Goal: Task Accomplishment & Management: Complete application form

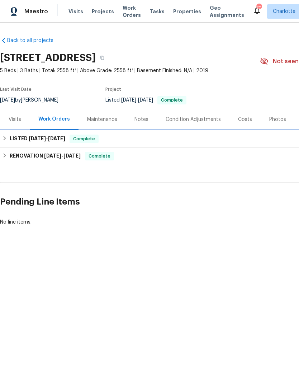
click at [9, 140] on div "LISTED [DATE] - [DATE] Complete" at bounding box center [202, 139] width 401 height 9
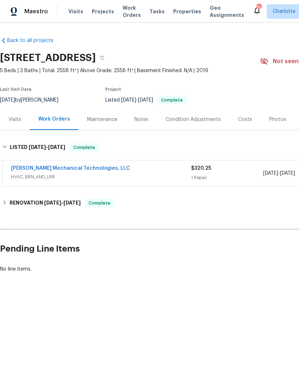
click at [159, 174] on span "HVAC, BRN_AND_LRR" at bounding box center [101, 176] width 180 height 7
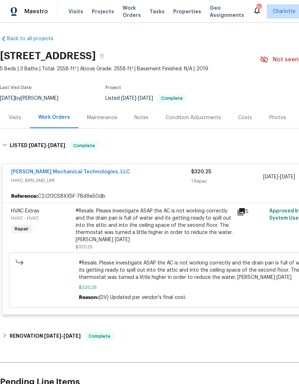
scroll to position [2, 0]
click at [218, 318] on div "[PERSON_NAME] Mechanical Technologies, LLC HVAC, BRN_AND_LRR $320.25 1 Repair […" at bounding box center [202, 239] width 401 height 161
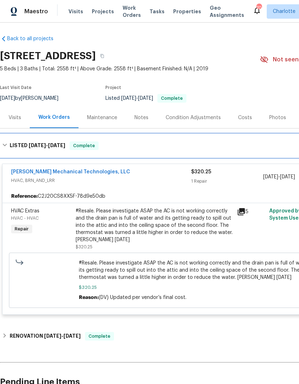
click at [8, 146] on div "LISTED [DATE] - [DATE] Complete" at bounding box center [202, 145] width 401 height 9
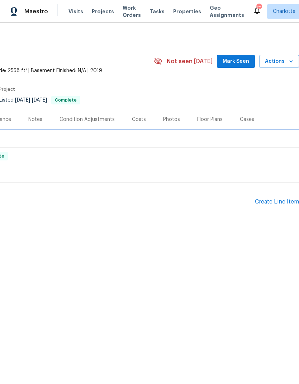
scroll to position [0, 106]
click at [275, 201] on div "Create Line Item" at bounding box center [277, 202] width 44 height 7
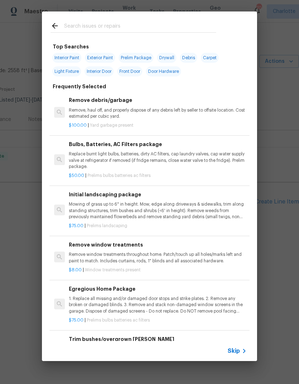
click at [156, 16] on div at bounding box center [133, 25] width 183 height 28
click at [80, 25] on input "text" at bounding box center [140, 27] width 152 height 11
type input "Pressure"
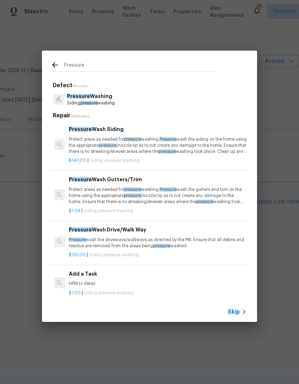
click at [85, 144] on p "Protect areas as needed for pressure washing. Pressure wash the siding on the h…" at bounding box center [158, 145] width 178 height 18
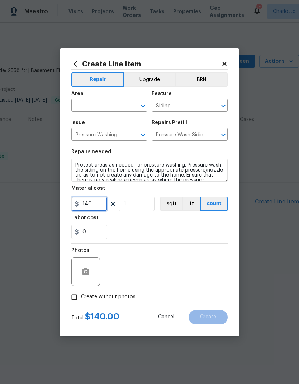
click at [87, 200] on input "140" at bounding box center [89, 204] width 36 height 14
type input "250"
click at [213, 233] on div "0" at bounding box center [149, 232] width 157 height 14
click at [86, 104] on input "text" at bounding box center [99, 106] width 56 height 11
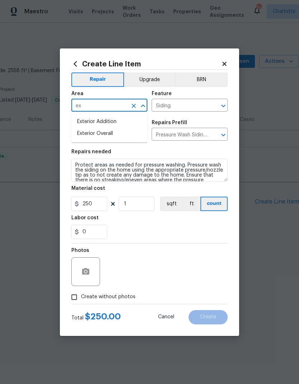
click at [88, 132] on li "Exterior Overall" at bounding box center [109, 134] width 76 height 12
type input "Exterior Overall"
click at [136, 224] on div "Labor cost" at bounding box center [149, 219] width 157 height 9
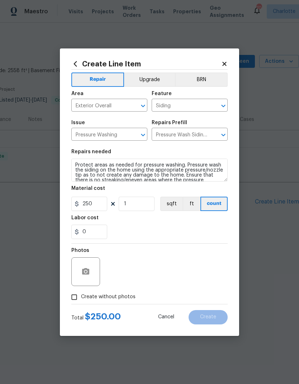
click at [73, 298] on input "Create without photos" at bounding box center [74, 297] width 14 height 14
checkbox input "true"
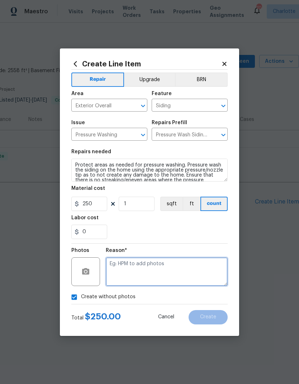
click at [211, 279] on textarea at bounding box center [167, 271] width 122 height 29
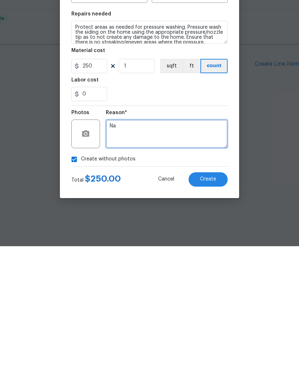
type textarea "Na"
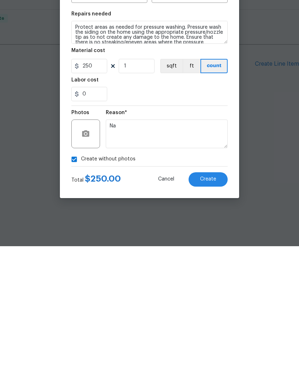
click at [214, 310] on button "Create" at bounding box center [208, 317] width 39 height 14
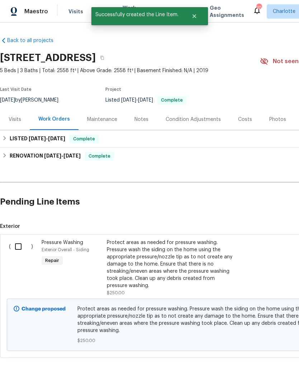
scroll to position [0, 0]
click at [109, 120] on div "Maintenance" at bounding box center [102, 119] width 30 height 7
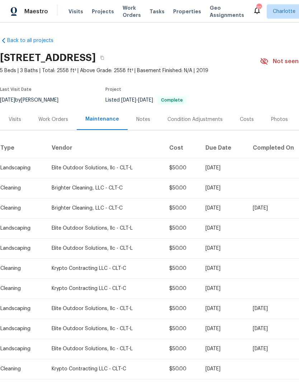
click at [61, 121] on div "Work Orders" at bounding box center [53, 119] width 30 height 7
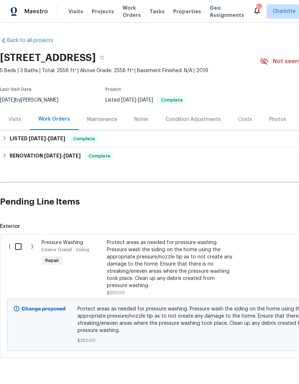
click at [24, 248] on input "checkbox" at bounding box center [21, 246] width 20 height 15
checkbox input "true"
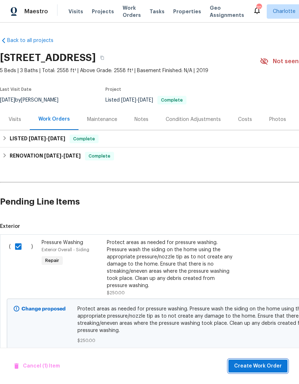
click at [272, 367] on span "Create Work Order" at bounding box center [258, 366] width 48 height 9
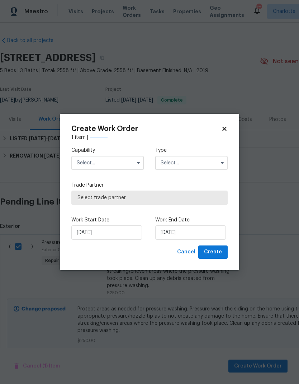
click at [97, 163] on input "text" at bounding box center [107, 163] width 73 height 14
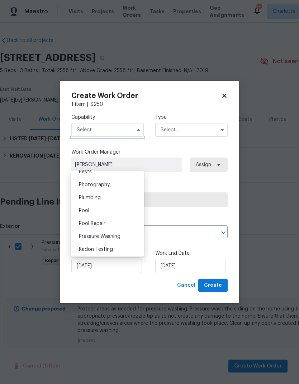
scroll to position [622, 0]
click at [122, 236] on div "Pressure Washing" at bounding box center [107, 236] width 69 height 13
type input "Pressure Washing"
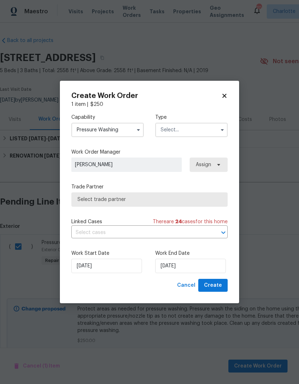
click at [208, 130] on input "text" at bounding box center [191, 130] width 73 height 14
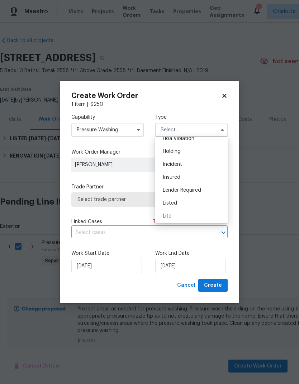
scroll to position [25, 0]
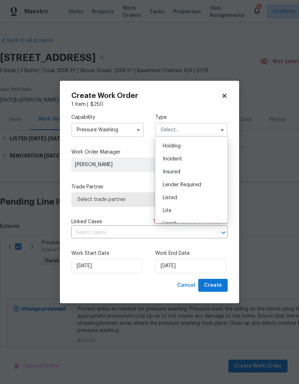
click at [194, 199] on div "Listed" at bounding box center [191, 197] width 69 height 13
type input "Listed"
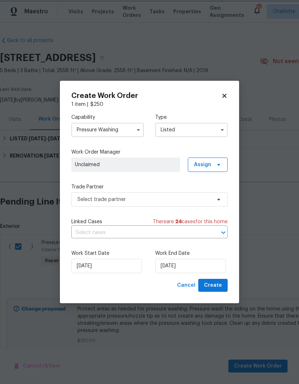
scroll to position [0, 0]
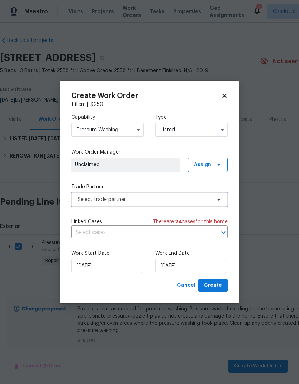
click at [211, 203] on span "Select trade partner" at bounding box center [149, 199] width 157 height 14
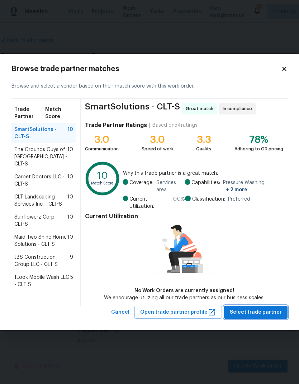
click at [262, 310] on span "Select trade partner" at bounding box center [256, 312] width 52 height 9
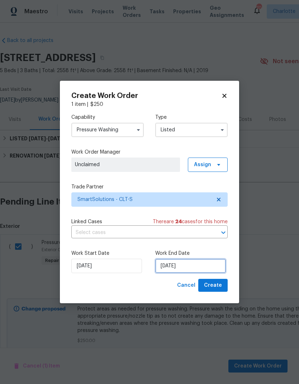
click at [191, 268] on input "[DATE]" at bounding box center [190, 266] width 71 height 14
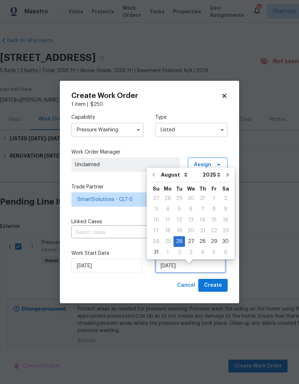
scroll to position [5, 0]
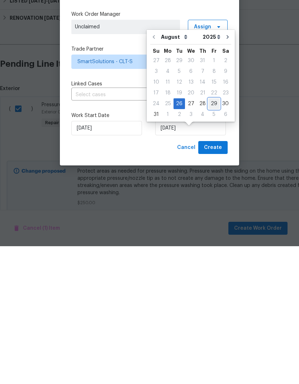
click at [212, 237] on div "29" at bounding box center [214, 242] width 11 height 10
type input "[DATE]"
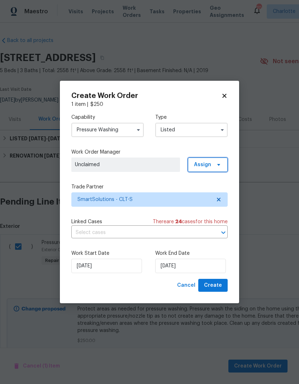
click at [218, 160] on span "Assign" at bounding box center [208, 165] width 40 height 14
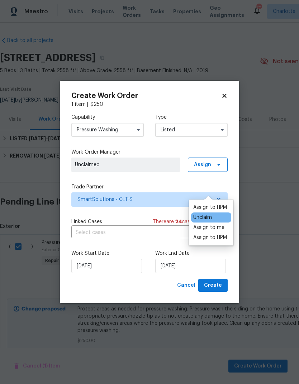
click at [225, 234] on div "Assign to HPM" at bounding box center [210, 237] width 34 height 7
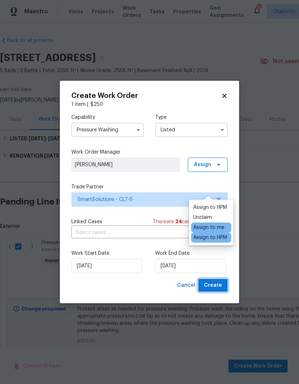
click at [220, 287] on span "Create" at bounding box center [213, 285] width 18 height 9
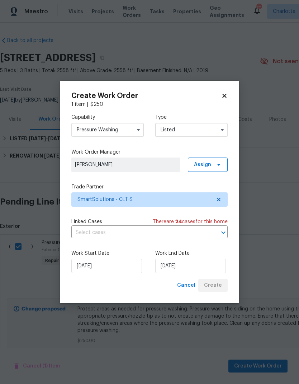
checkbox input "false"
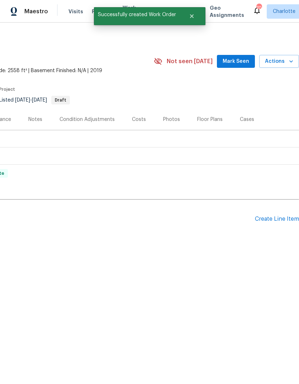
scroll to position [0, 106]
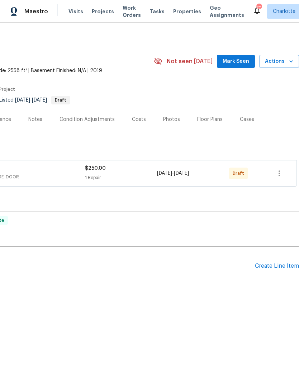
scroll to position [0, 106]
click at [281, 174] on icon "button" at bounding box center [279, 173] width 9 height 9
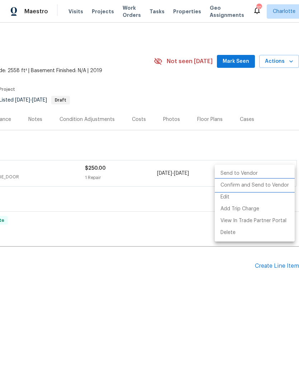
click at [280, 185] on li "Confirm and Send to Vendor" at bounding box center [255, 185] width 80 height 12
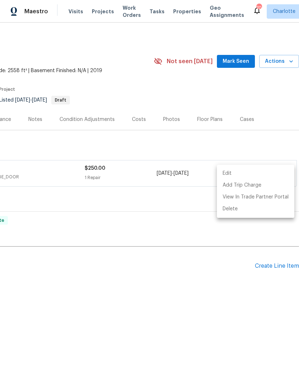
click at [220, 280] on div at bounding box center [149, 192] width 299 height 384
